Goal: Information Seeking & Learning: Learn about a topic

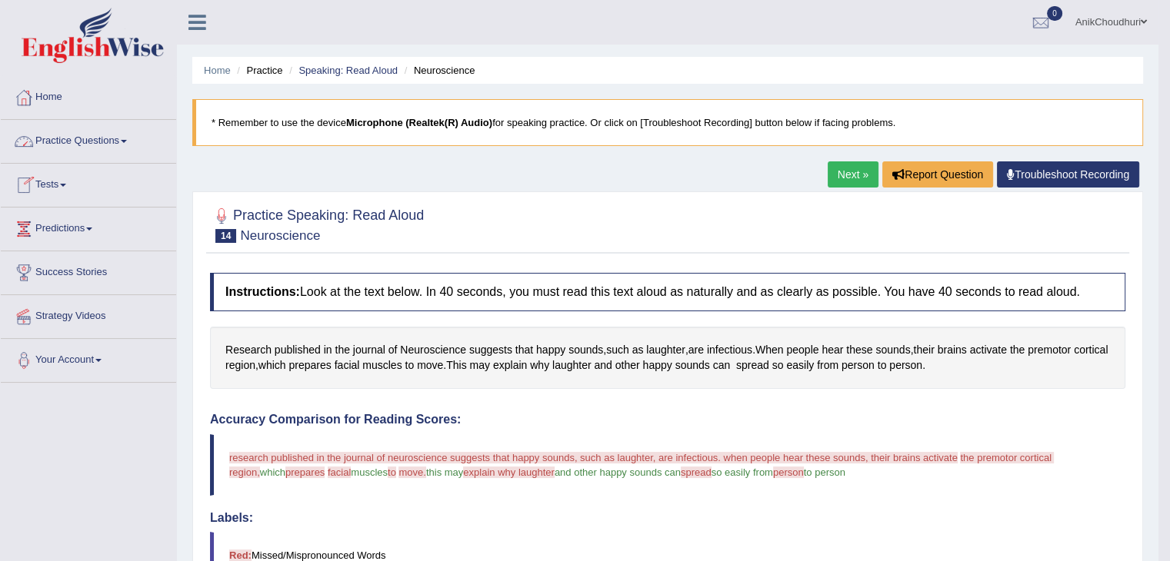
click at [92, 141] on link "Practice Questions" at bounding box center [88, 139] width 175 height 38
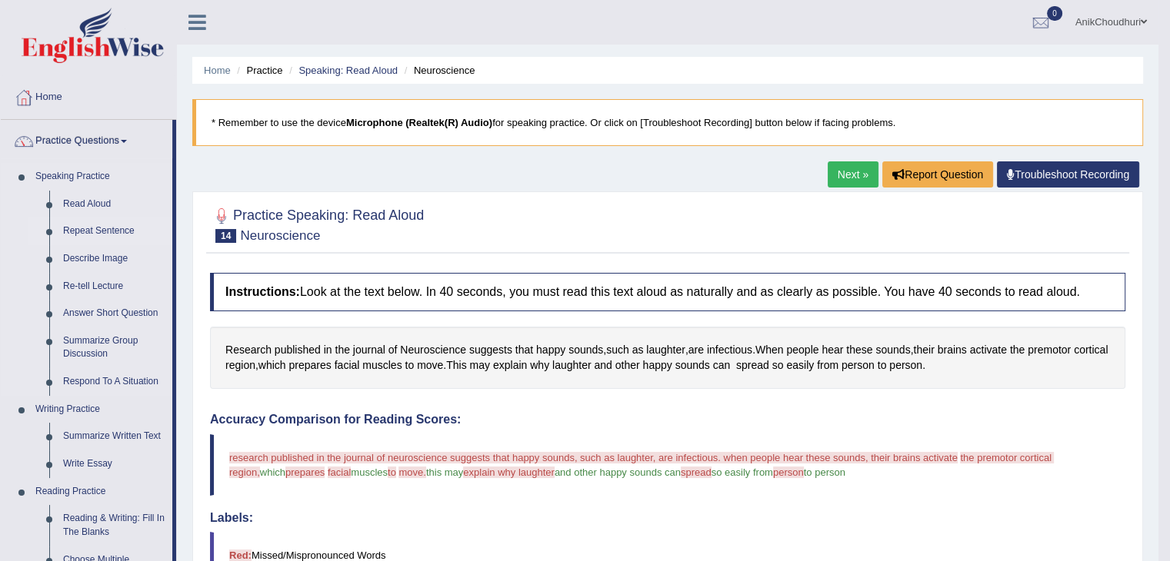
click at [115, 228] on link "Repeat Sentence" at bounding box center [114, 232] width 116 height 28
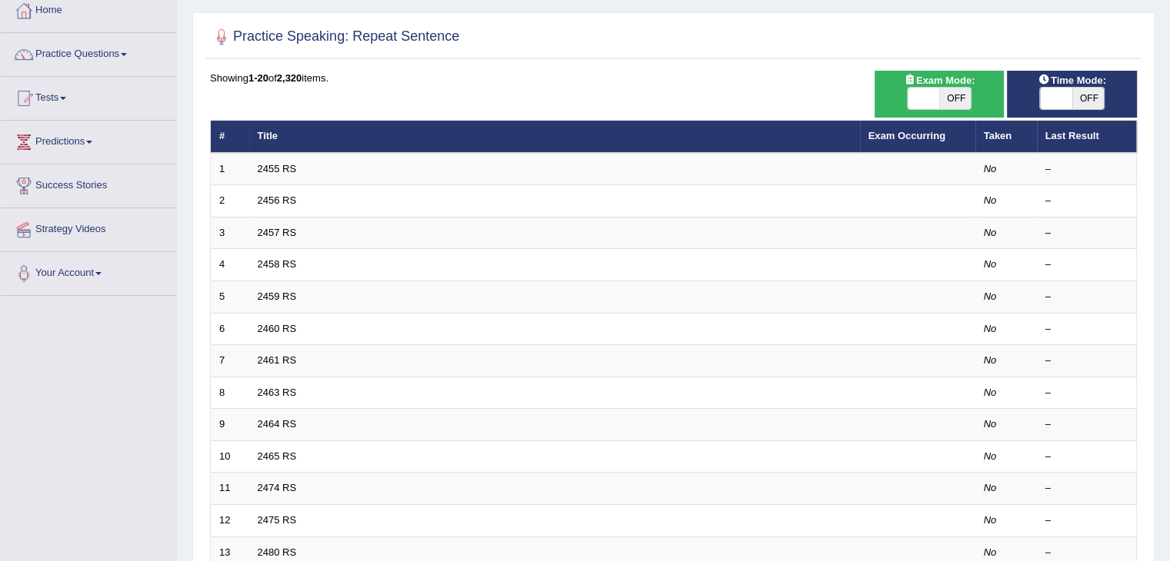
scroll to position [86, 0]
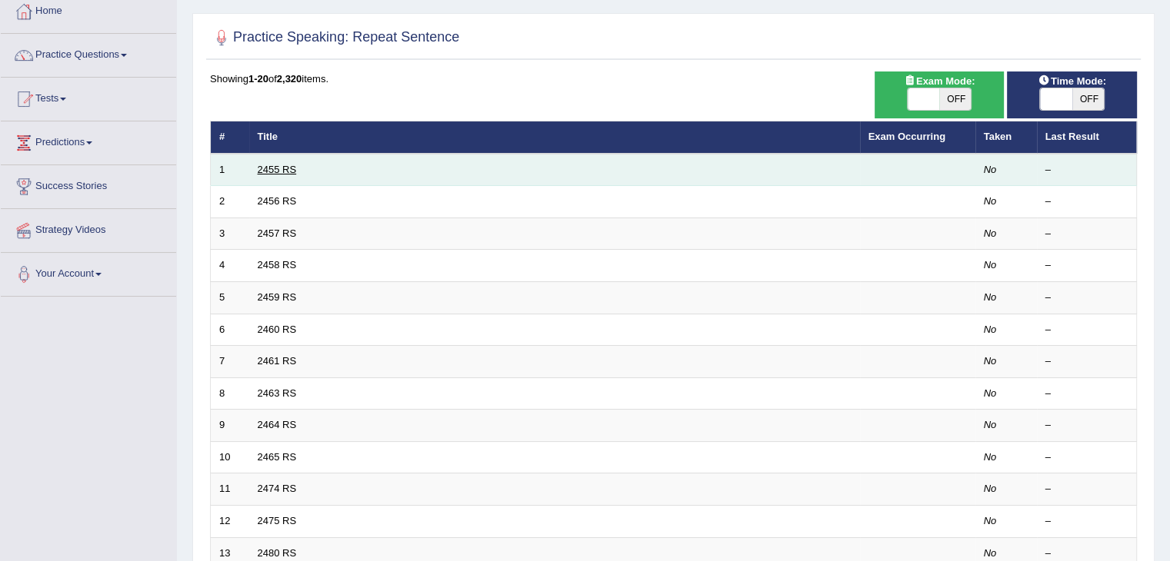
click at [271, 165] on link "2455 RS" at bounding box center [277, 170] width 39 height 12
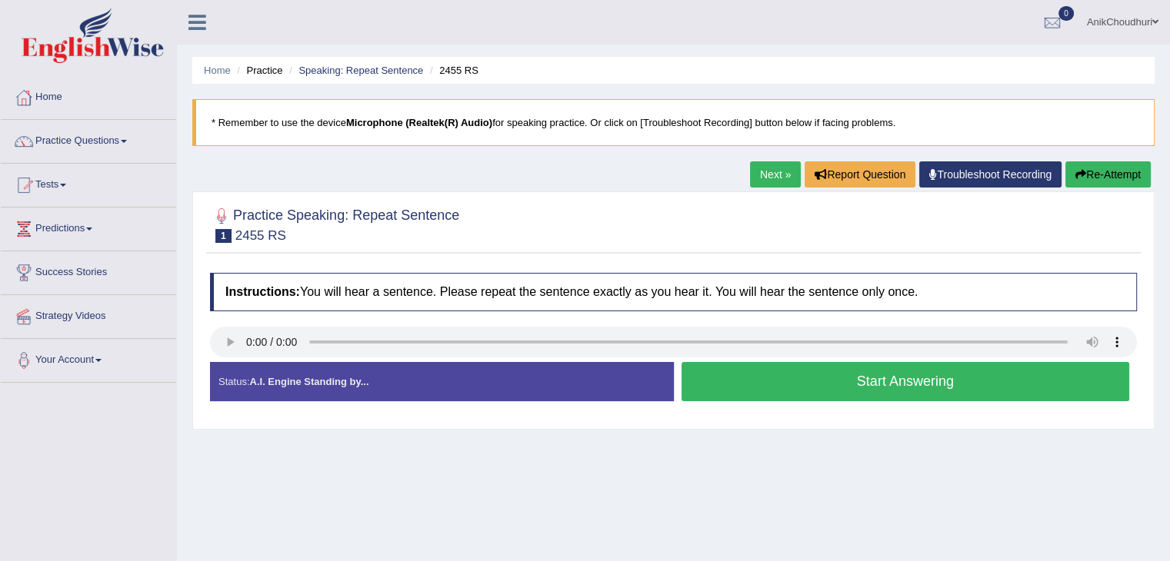
click at [827, 384] on button "Start Answering" at bounding box center [905, 381] width 448 height 39
click at [820, 396] on button "Start Answering" at bounding box center [905, 381] width 448 height 39
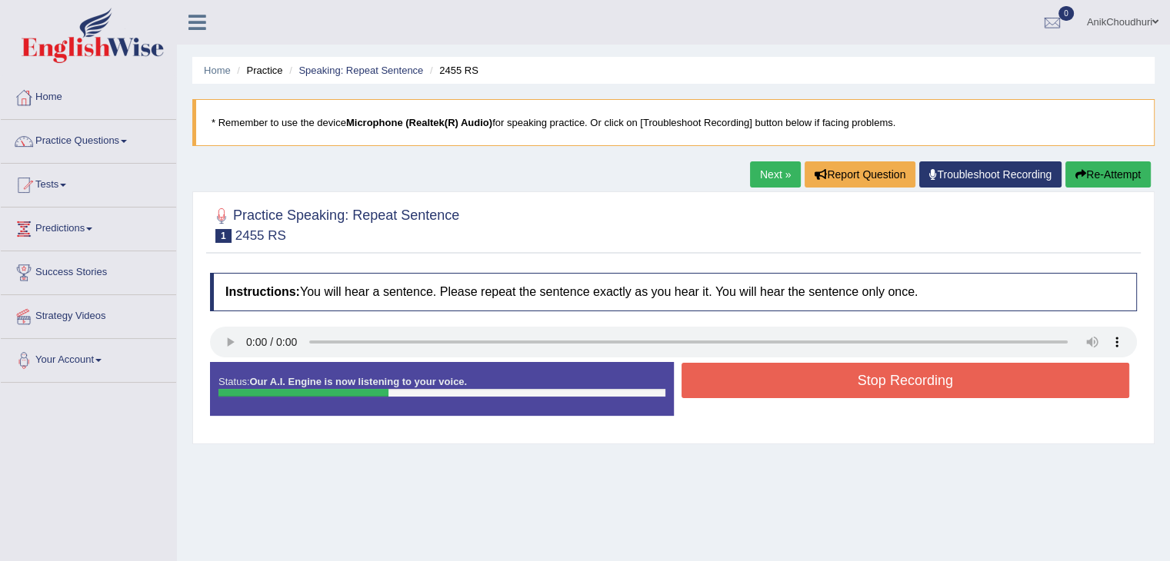
click at [820, 396] on button "Stop Recording" at bounding box center [905, 380] width 448 height 35
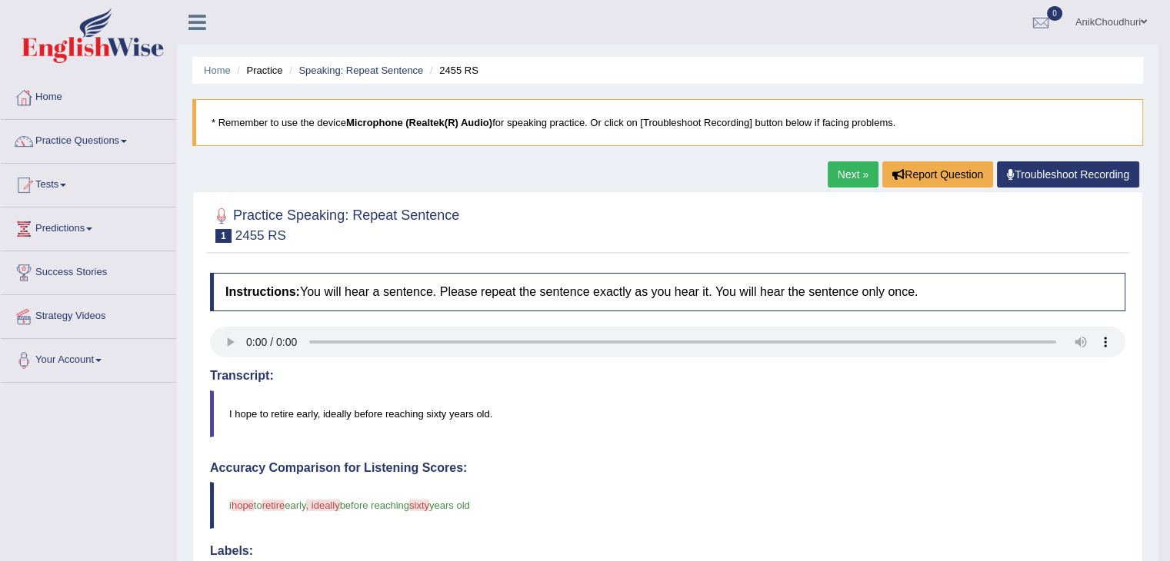
click at [859, 174] on link "Next »" at bounding box center [852, 174] width 51 height 26
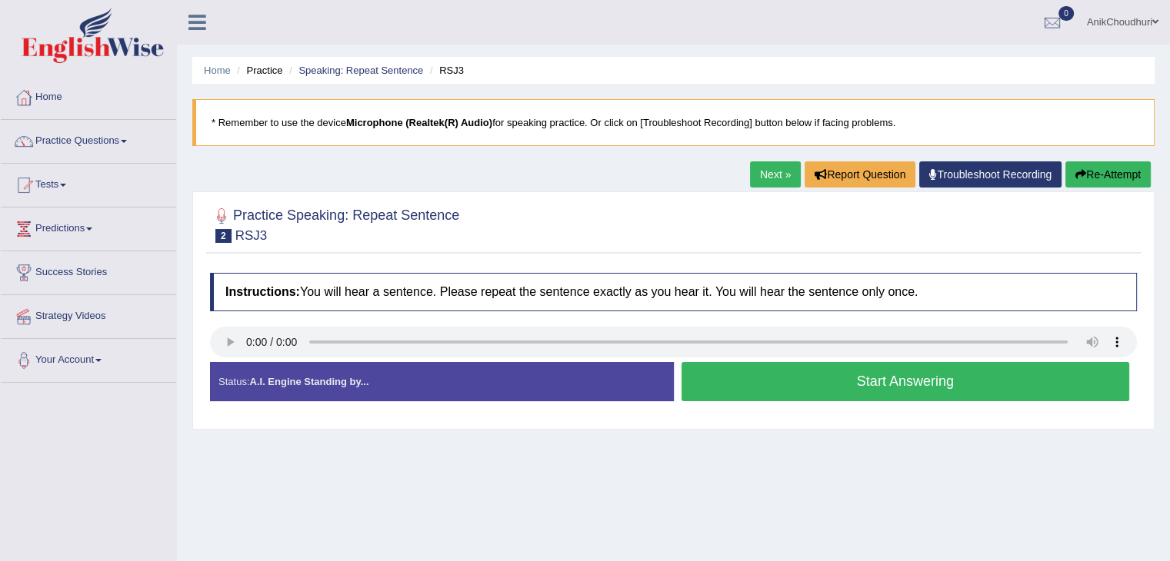
click at [844, 373] on button "Start Answering" at bounding box center [905, 381] width 448 height 39
click at [820, 388] on button "Start Answering" at bounding box center [905, 381] width 448 height 39
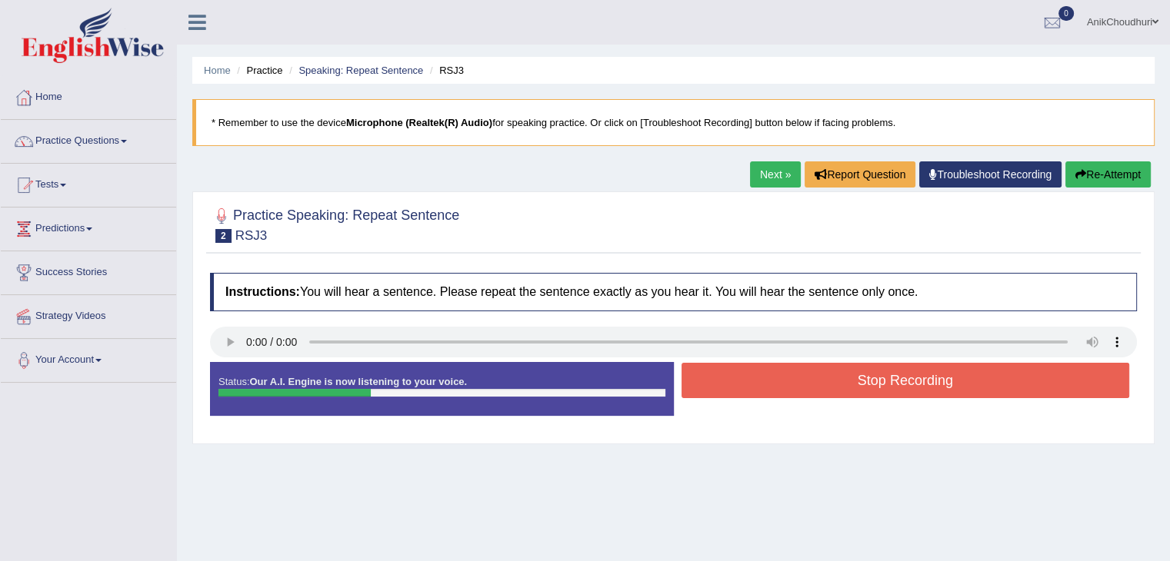
click at [820, 388] on button "Stop Recording" at bounding box center [905, 380] width 448 height 35
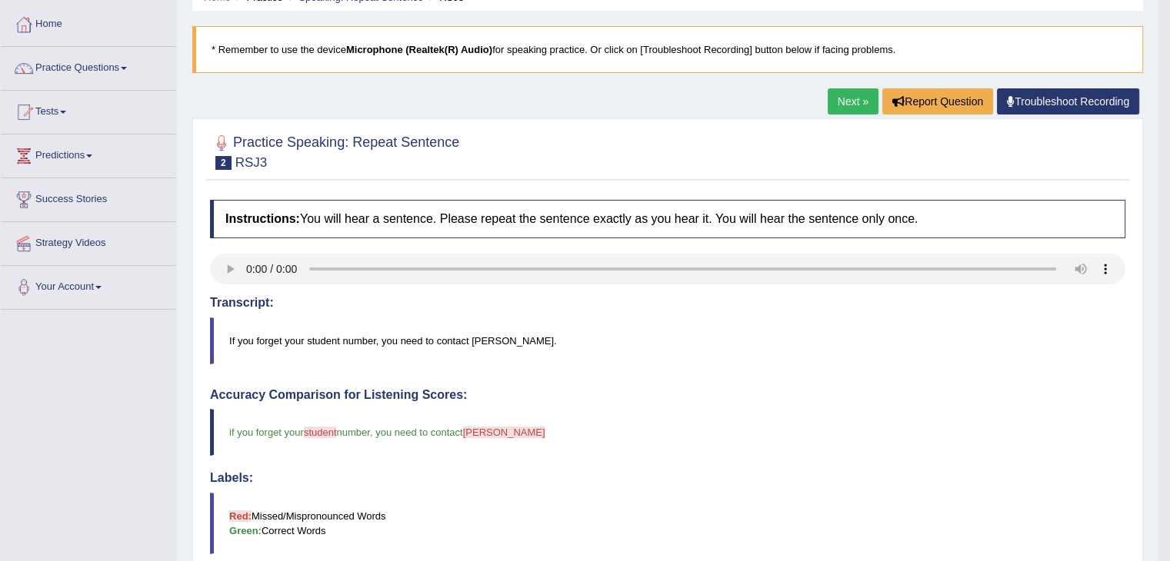
scroll to position [52, 0]
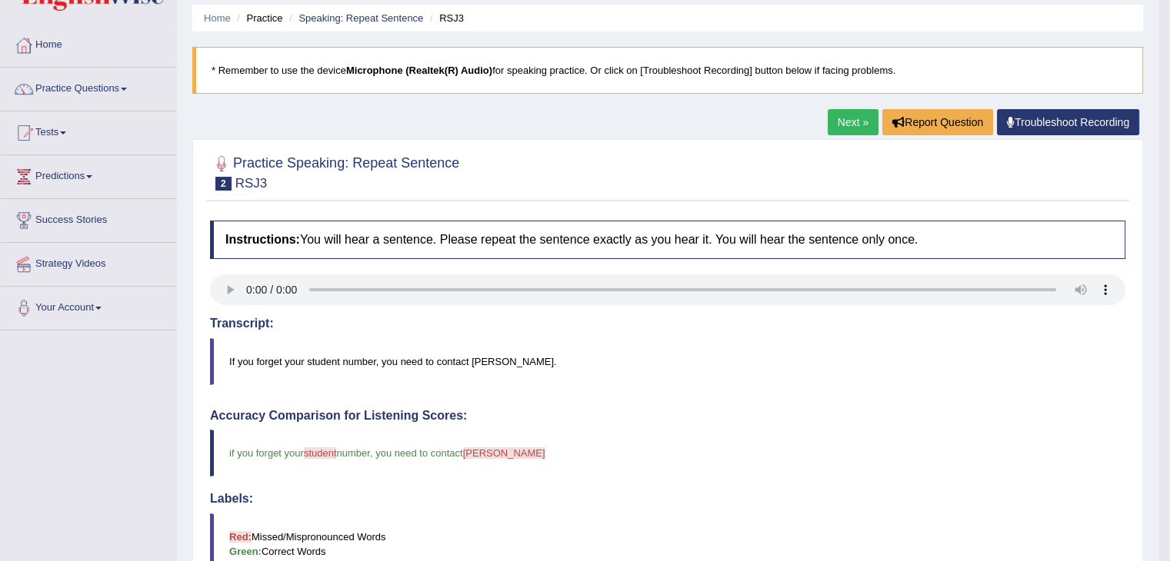
click at [851, 127] on link "Next »" at bounding box center [852, 122] width 51 height 26
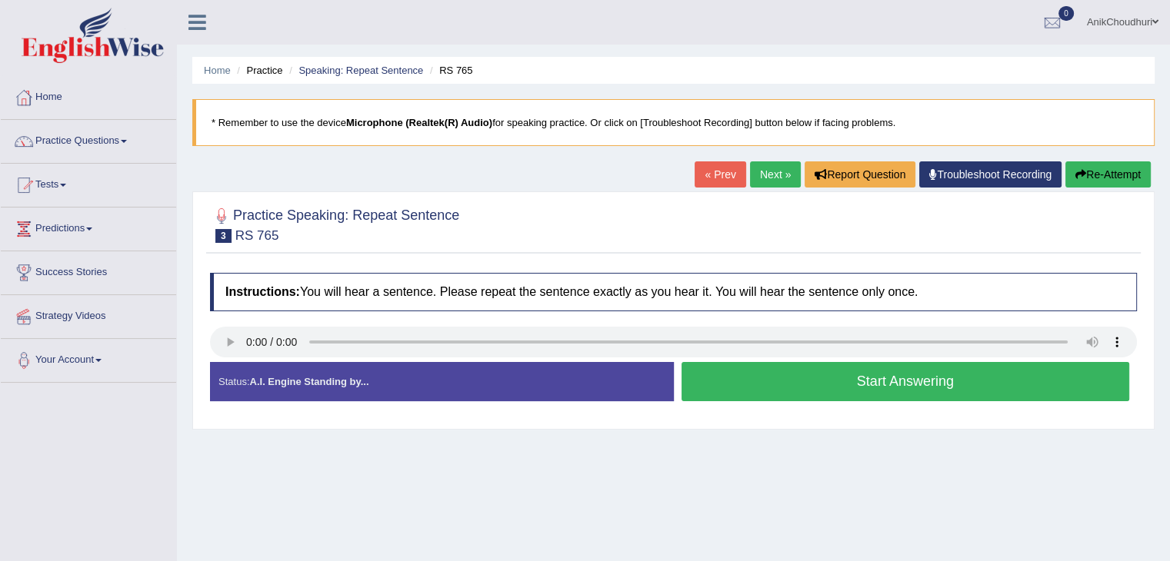
click at [565, 161] on div "Home Practice Speaking: Repeat Sentence RS 765 * Remember to use the device Mic…" at bounding box center [673, 384] width 993 height 769
click at [898, 379] on button "Start Answering" at bounding box center [905, 381] width 448 height 39
click at [872, 370] on button "Start Answering" at bounding box center [905, 381] width 448 height 39
click at [815, 377] on button "Start Answering" at bounding box center [905, 381] width 448 height 39
click at [791, 391] on button "Start Answering" at bounding box center [905, 381] width 448 height 39
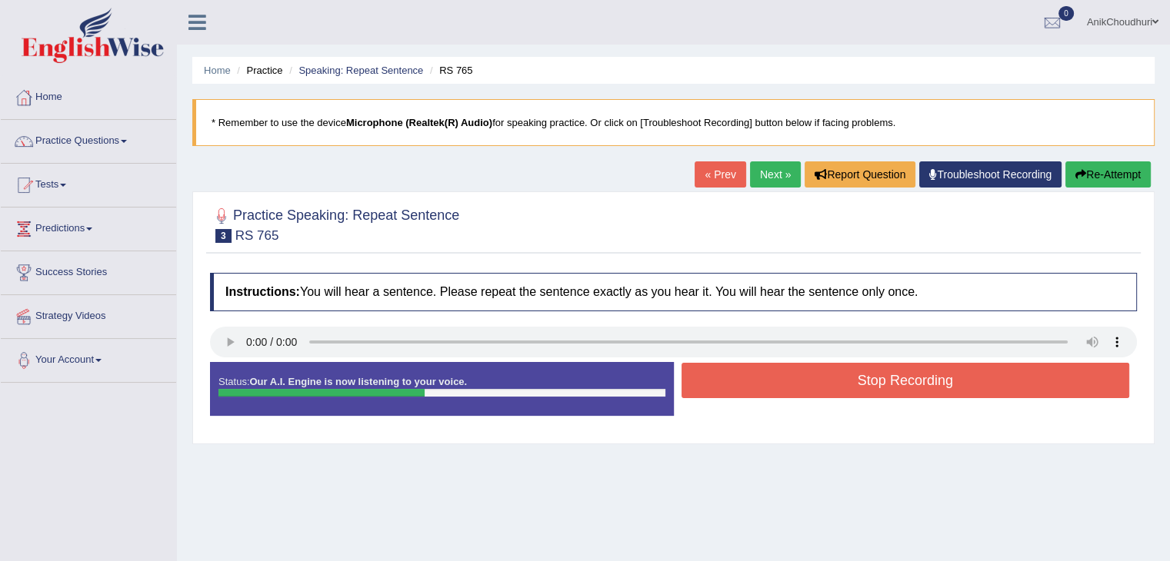
click at [791, 391] on button "Stop Recording" at bounding box center [905, 380] width 448 height 35
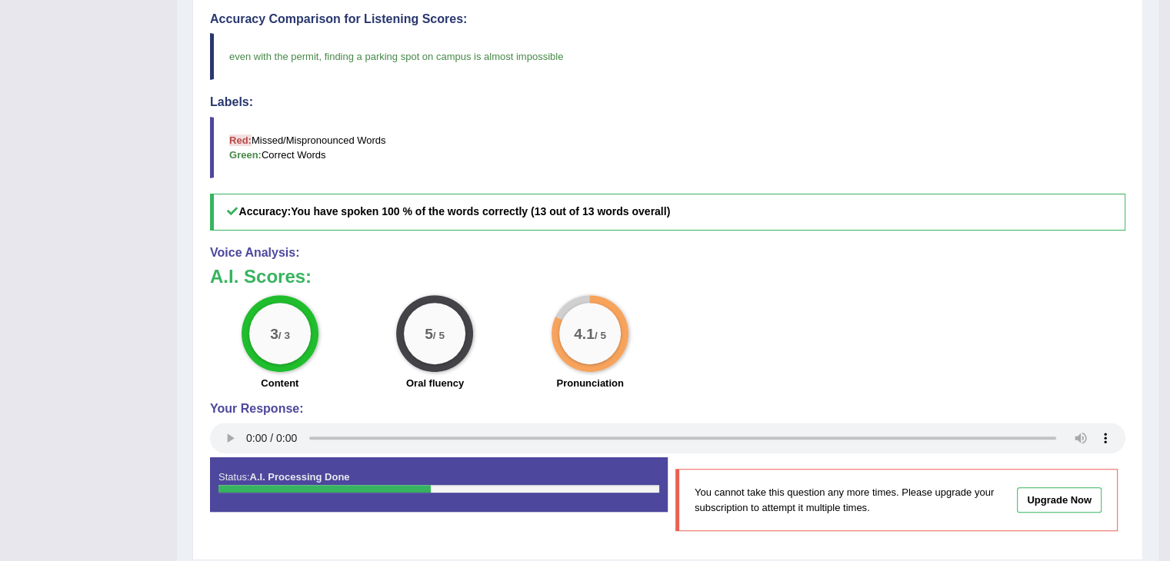
scroll to position [465, 0]
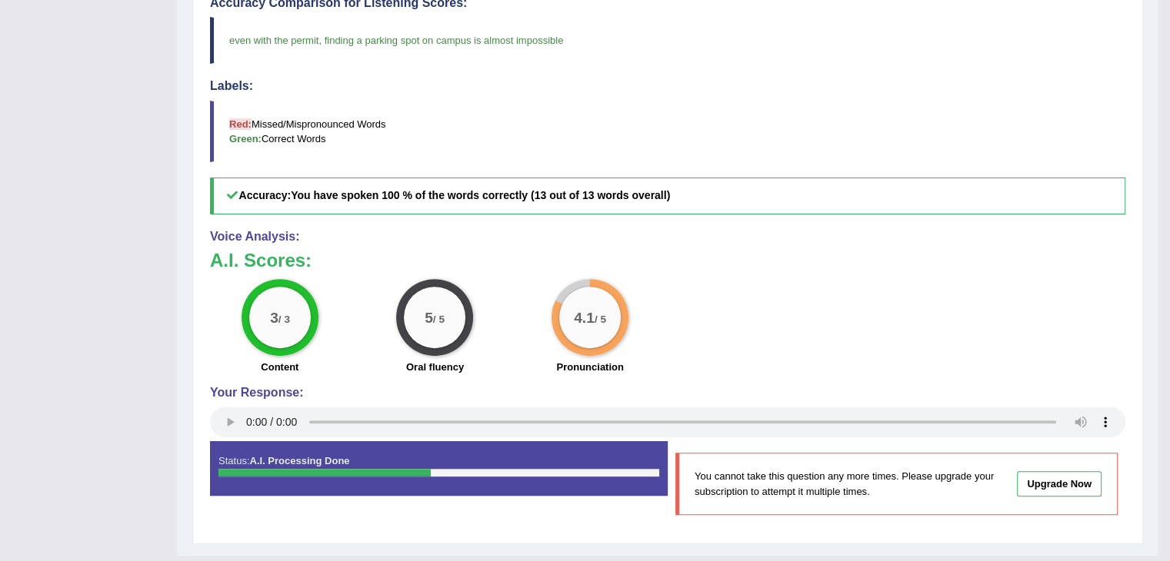
click at [461, 62] on blockquote "even with the permit , finding a parking spot on campus is almost impossible" at bounding box center [667, 40] width 915 height 47
click at [769, 101] on blockquote "Red: Missed/Mispronounced Words Green: Correct Words" at bounding box center [667, 132] width 915 height 62
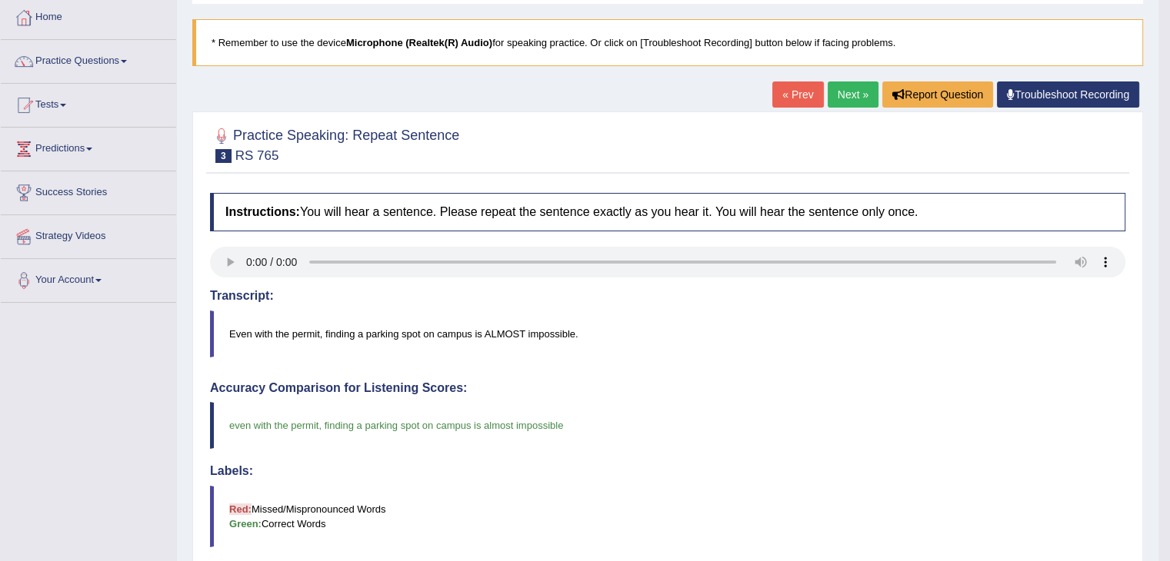
scroll to position [0, 0]
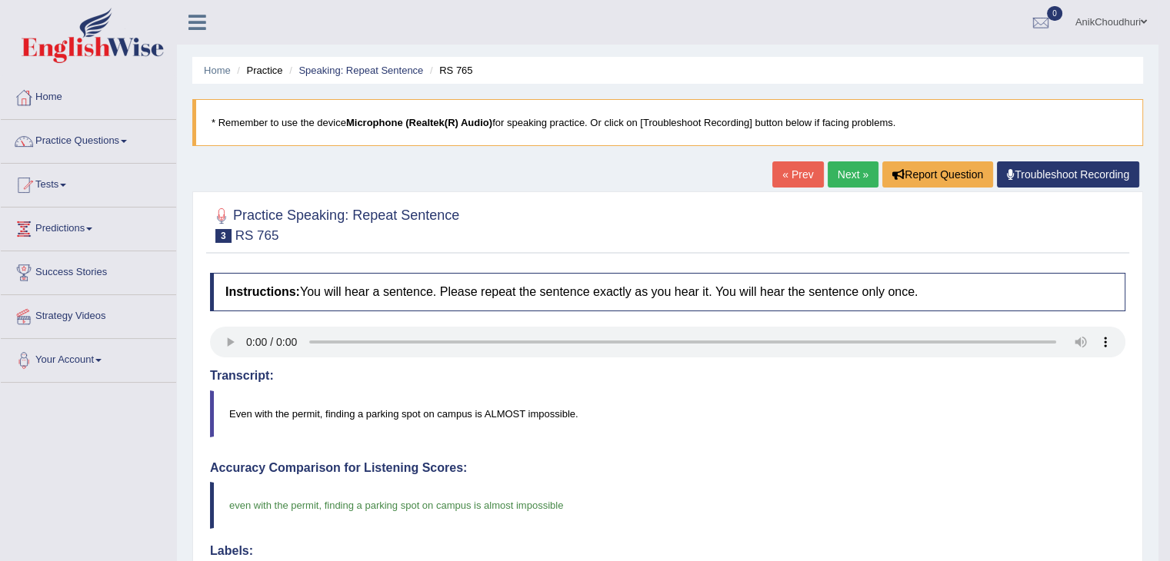
click at [859, 166] on link "Next »" at bounding box center [852, 174] width 51 height 26
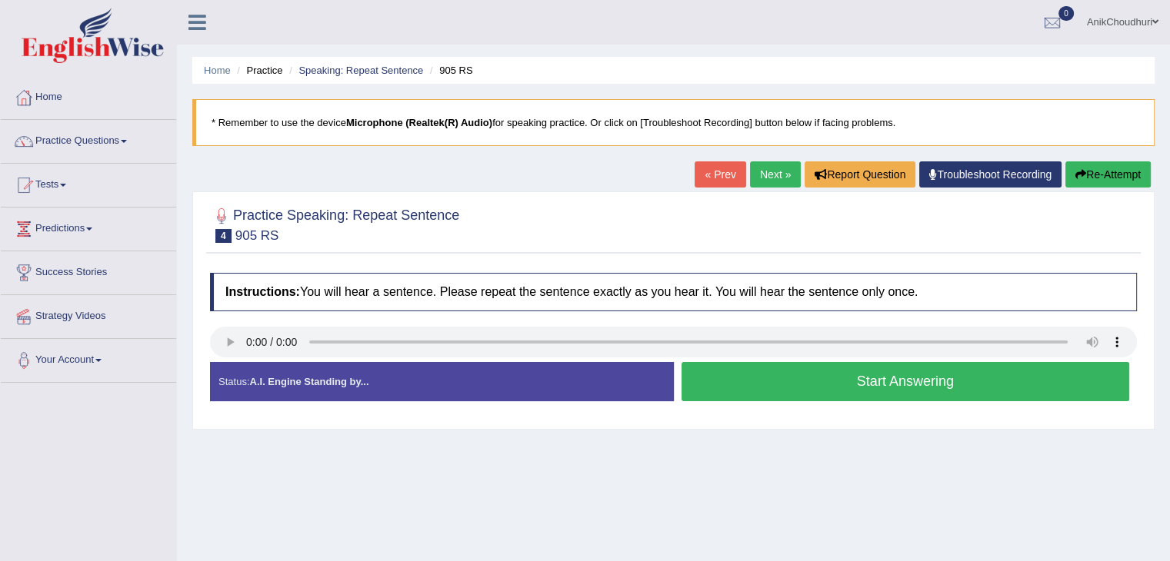
click at [568, 182] on div "Home Practice Speaking: Repeat Sentence 905 RS * Remember to use the device Mic…" at bounding box center [673, 384] width 993 height 769
